Goal: Task Accomplishment & Management: Use online tool/utility

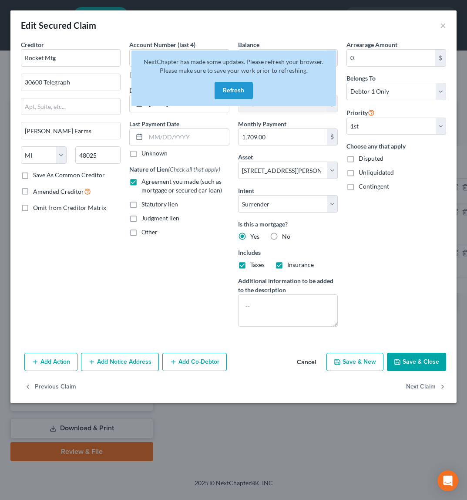
select select "23"
select select "11"
select select "0"
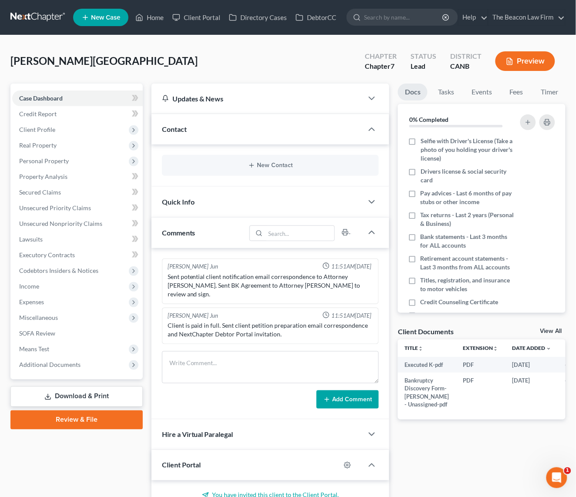
click at [37, 12] on link at bounding box center [38, 18] width 56 height 16
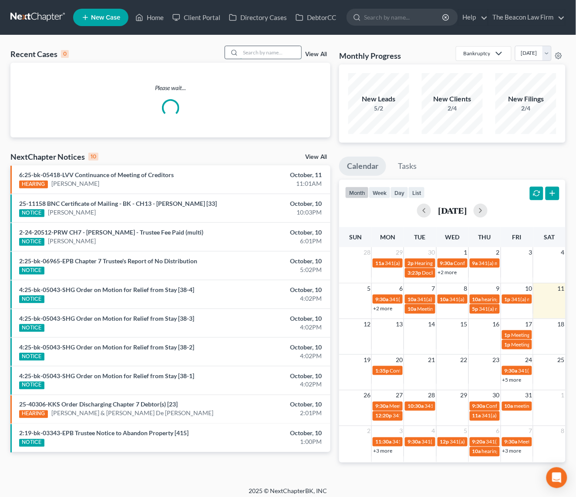
click at [252, 53] on input "search" at bounding box center [270, 52] width 61 height 13
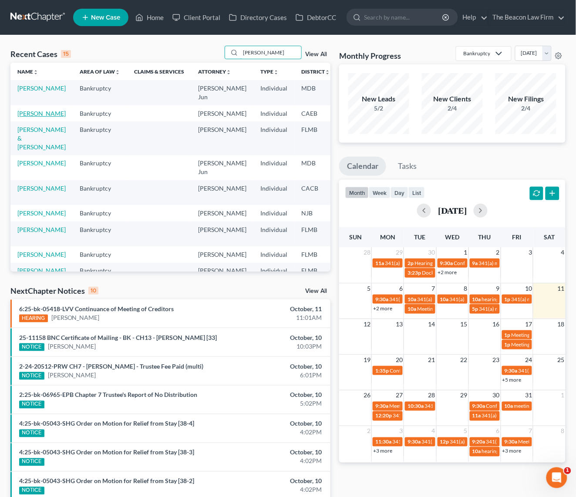
type input "kelly"
click at [24, 117] on link "Sivanthong, Kelly" at bounding box center [41, 113] width 48 height 7
